Goal: Information Seeking & Learning: Find specific fact

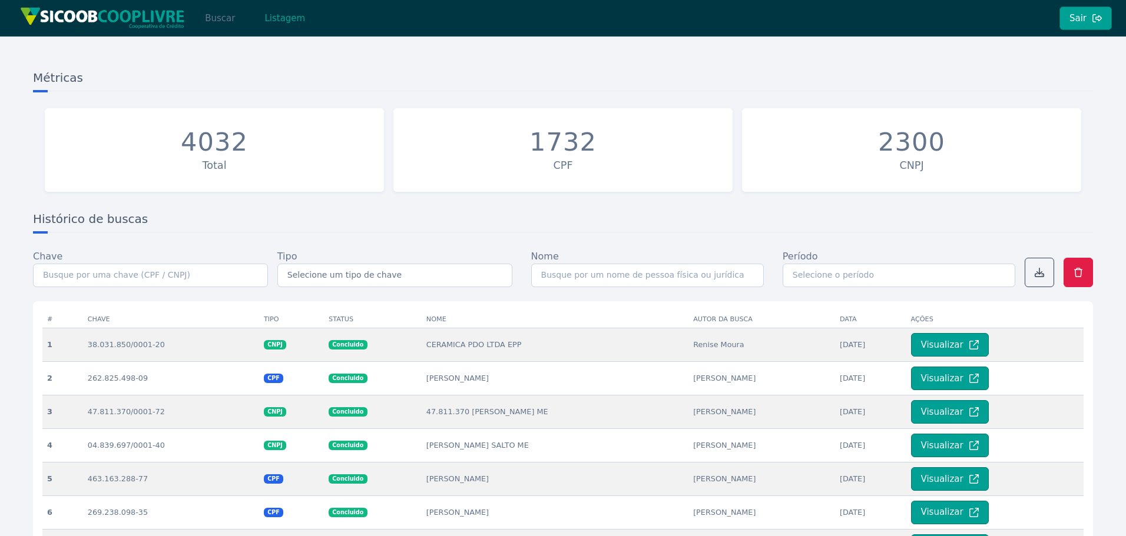
click at [220, 20] on button "Buscar" at bounding box center [220, 18] width 50 height 24
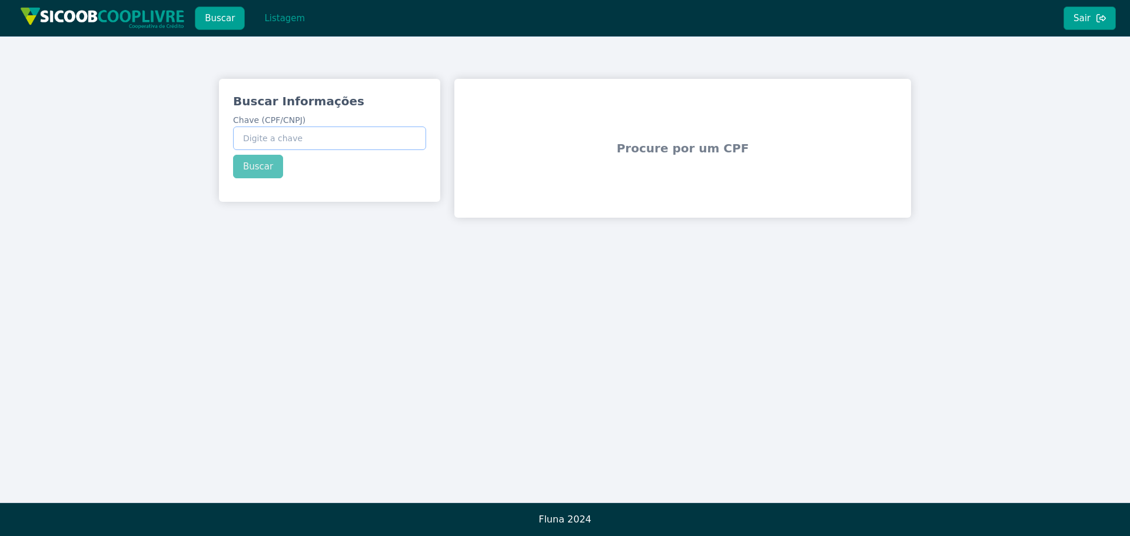
paste input "47.255.500/0001-38"
type input "47.255.500/0001-38"
click at [257, 168] on button "Buscar" at bounding box center [258, 167] width 50 height 24
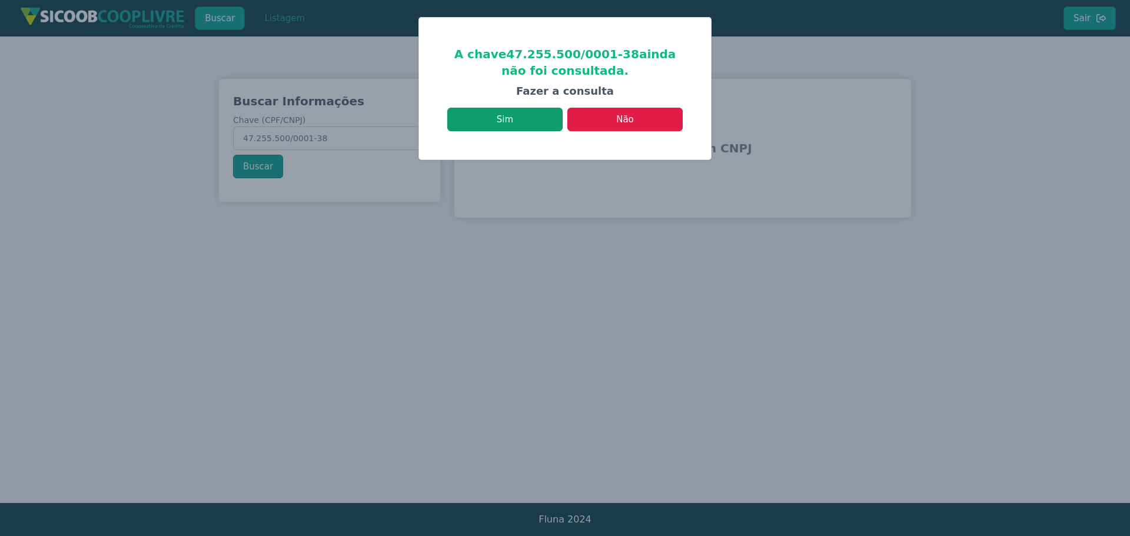
click at [519, 124] on button "Sim" at bounding box center [504, 120] width 115 height 24
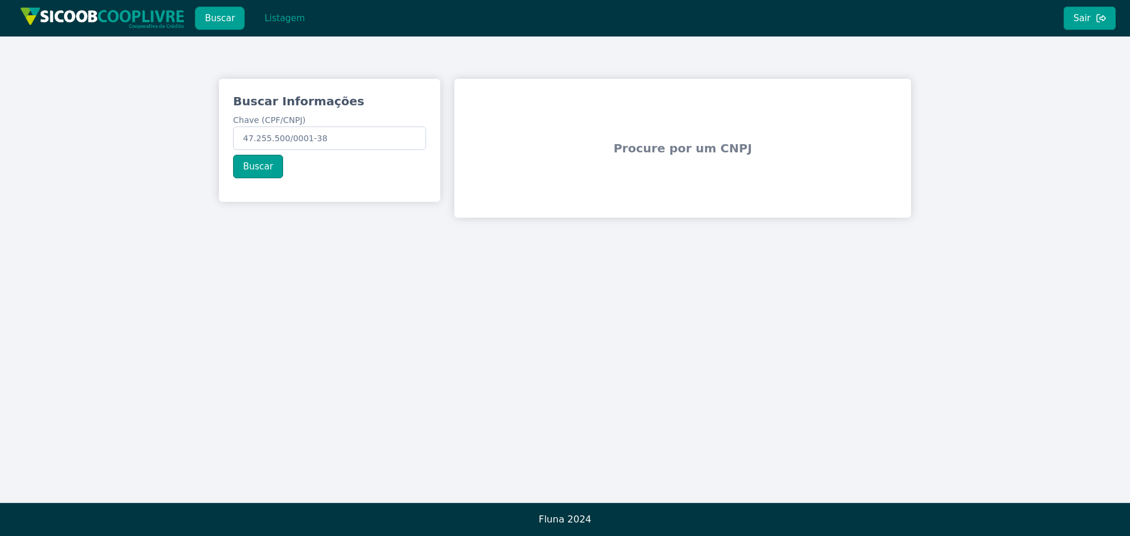
click at [525, 150] on span "Procure por um CNPJ" at bounding box center [682, 148] width 447 height 73
click at [318, 168] on div "Buscar Informações Chave (CPF/CNPJ) 47.255.500/0001-38 Buscar" at bounding box center [329, 136] width 221 height 114
click at [347, 188] on div "Buscar Informações Chave (CPF/CNPJ) 47.255.500/0001-38 Buscar" at bounding box center [329, 136] width 221 height 114
click at [334, 132] on input "47.255.500/0001-38" at bounding box center [329, 139] width 193 height 24
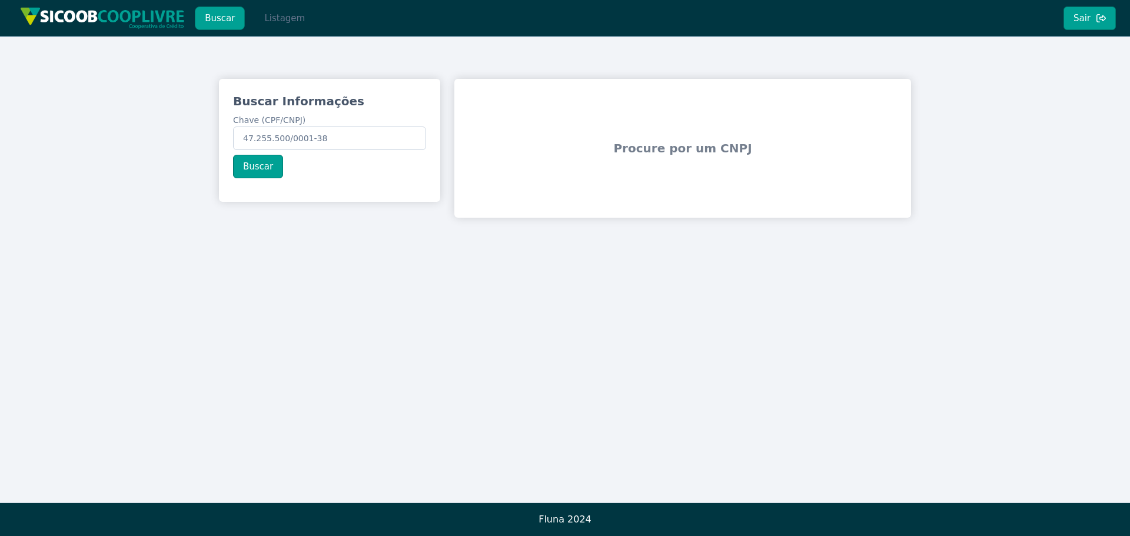
click at [280, 18] on button "Listagem" at bounding box center [284, 18] width 61 height 24
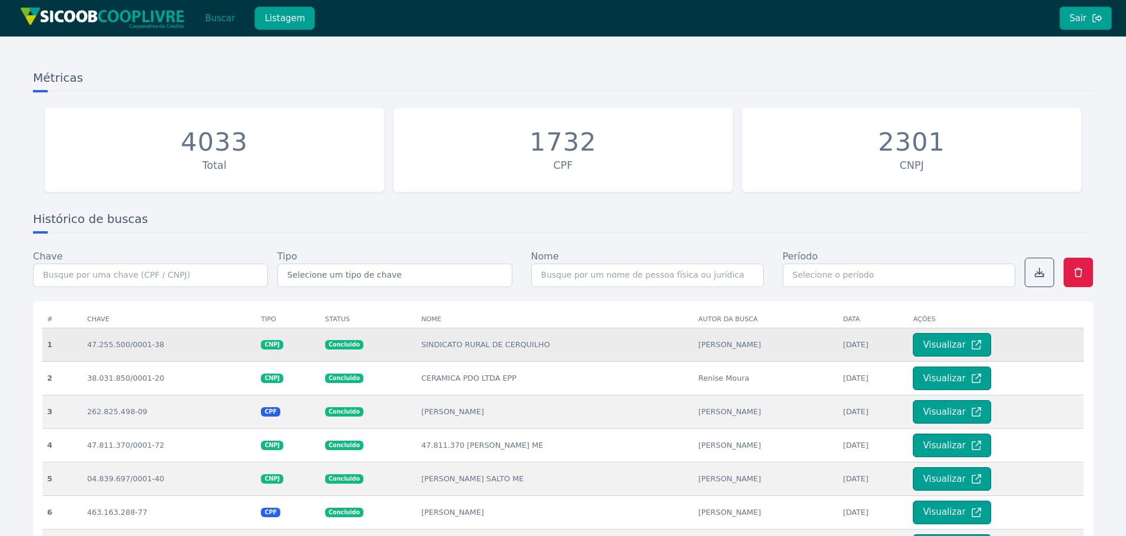
click at [437, 356] on td "SINDICATO RURAL DE CERQUILHO" at bounding box center [554, 345] width 277 height 34
click at [960, 342] on button "Visualizar" at bounding box center [951, 345] width 78 height 24
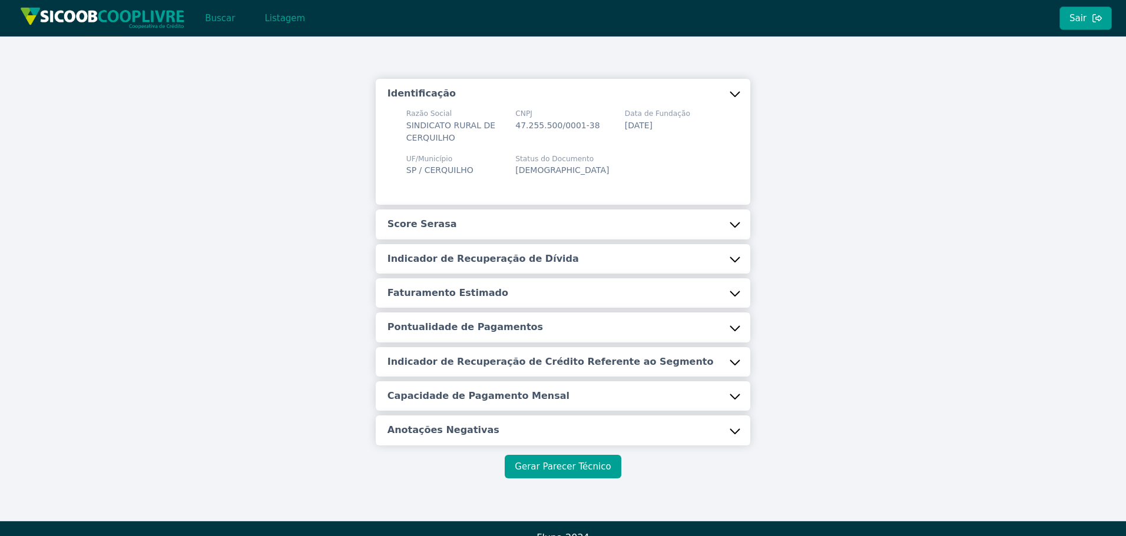
click at [576, 461] on button "Gerar Parecer Técnico" at bounding box center [563, 467] width 116 height 24
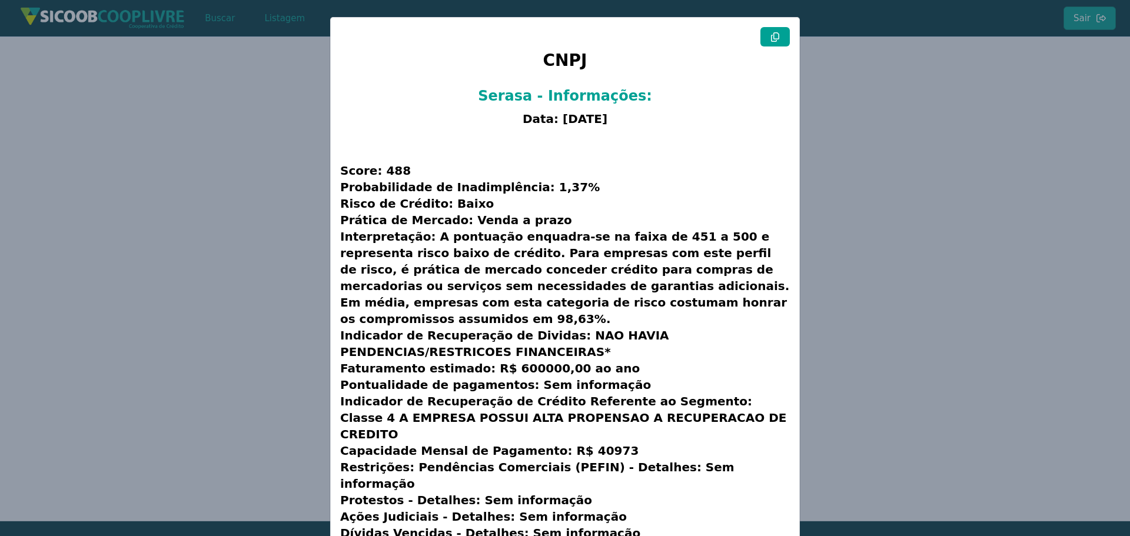
click at [773, 36] on icon at bounding box center [775, 36] width 9 height 9
